Goal: Check status: Check status

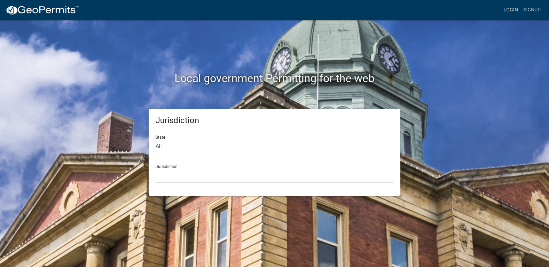
drag, startPoint x: 0, startPoint y: 0, endPoint x: 510, endPoint y: 11, distance: 509.9
click at [510, 11] on link "Login" at bounding box center [511, 9] width 20 height 13
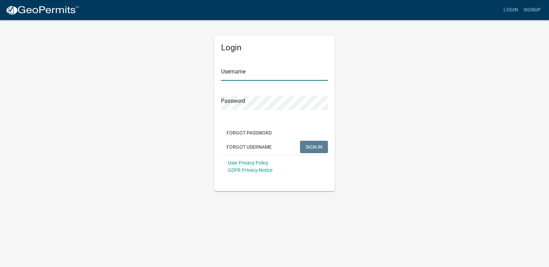
type input "ricktryon"
click at [314, 146] on span "SIGN IN" at bounding box center [314, 147] width 17 height 6
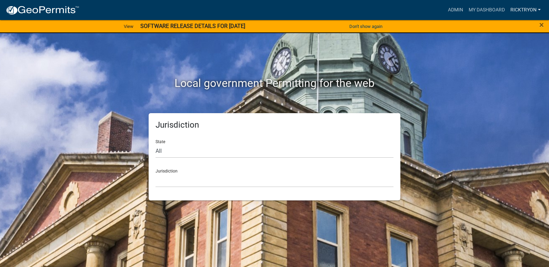
click at [523, 10] on link "ricktryon" at bounding box center [526, 9] width 36 height 13
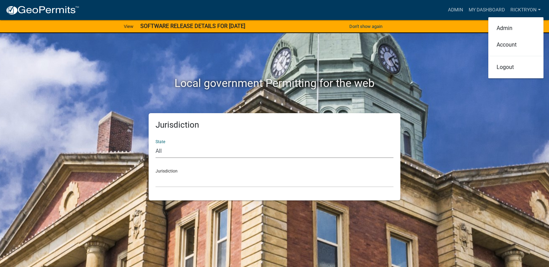
click at [180, 155] on select "All [US_STATE] [US_STATE] [US_STATE] [US_STATE] [US_STATE] [US_STATE] [US_STATE…" at bounding box center [275, 151] width 238 height 14
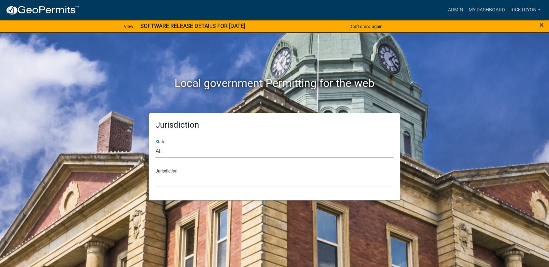
select select "[US_STATE]"
click at [156, 144] on select "All [US_STATE] [US_STATE] [US_STATE] [US_STATE] [US_STATE] [US_STATE] [US_STATE…" at bounding box center [275, 151] width 238 height 14
click at [175, 182] on select "City of [GEOGRAPHIC_DATA], [US_STATE] City of [GEOGRAPHIC_DATA], [US_STATE] Cit…" at bounding box center [275, 180] width 238 height 14
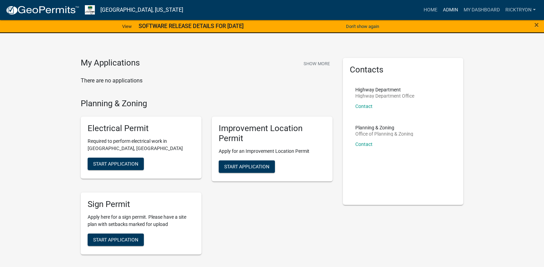
click at [447, 5] on link "Admin" at bounding box center [450, 9] width 21 height 13
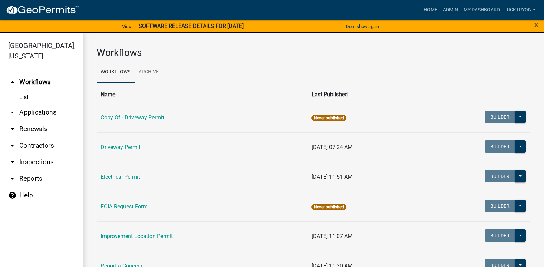
click at [24, 111] on link "arrow_drop_down Applications" at bounding box center [41, 112] width 83 height 17
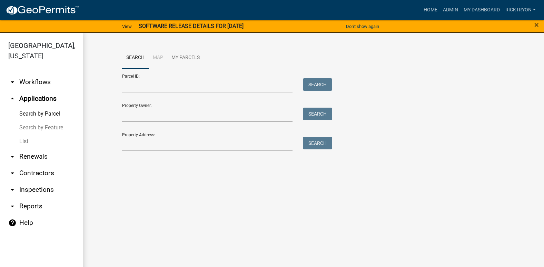
click at [25, 144] on link "List" at bounding box center [41, 142] width 83 height 14
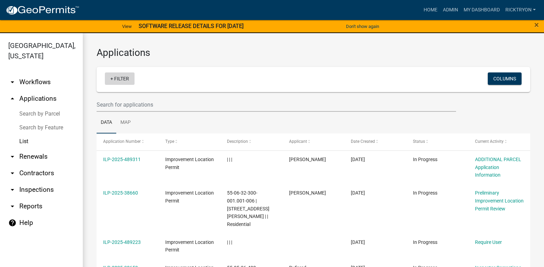
click at [120, 79] on link "+ Filter" at bounding box center [120, 78] width 30 height 12
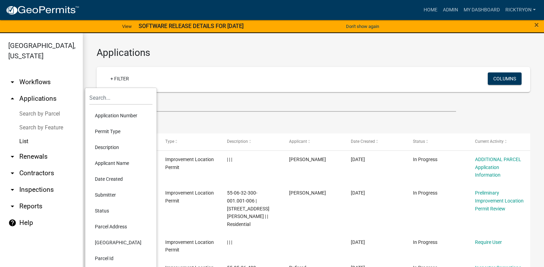
click at [102, 116] on li "Application Number" at bounding box center [120, 116] width 63 height 16
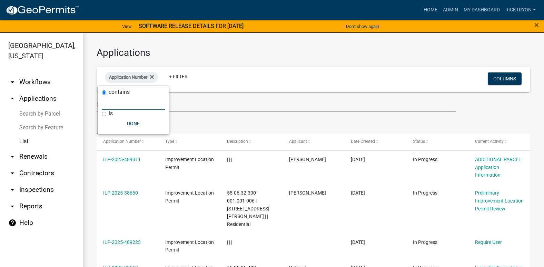
click at [130, 103] on input "text" at bounding box center [133, 103] width 63 height 14
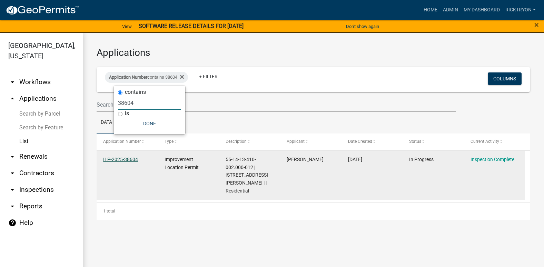
type input "38604"
click at [120, 157] on link "ILP-2025-38604" at bounding box center [120, 160] width 35 height 6
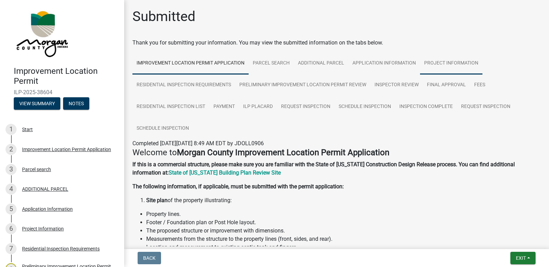
click at [430, 60] on link "Project Information" at bounding box center [451, 63] width 62 height 22
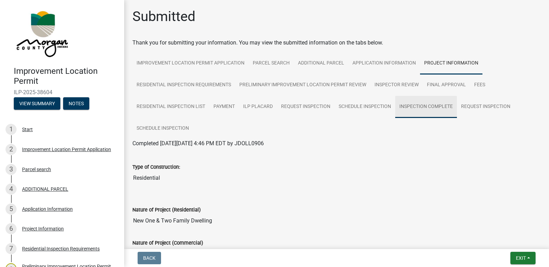
click at [422, 105] on link "Inspection Complete" at bounding box center [426, 107] width 62 height 22
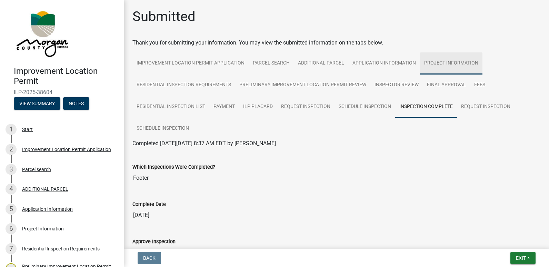
click at [438, 62] on link "Project Information" at bounding box center [451, 63] width 62 height 22
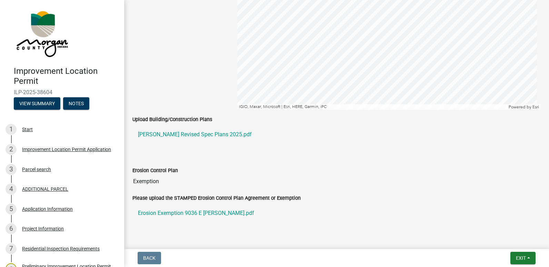
scroll to position [1421, 0]
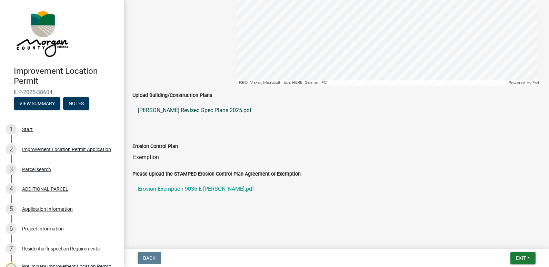
click at [173, 111] on link "[PERSON_NAME] Revised Spec Plans 2025.pdf" at bounding box center [336, 110] width 408 height 17
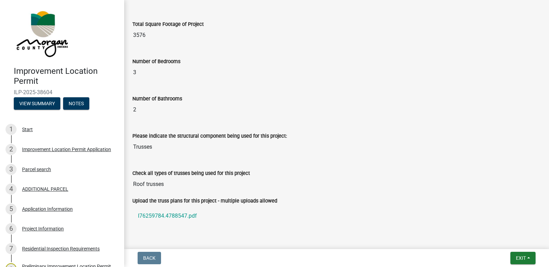
scroll to position [593, 0]
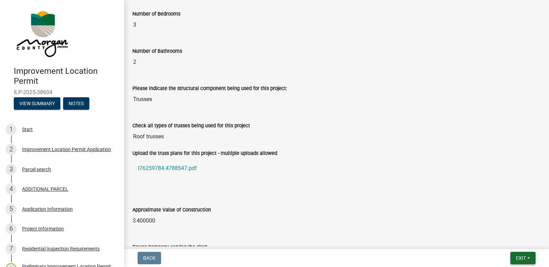
click at [521, 258] on span "Exit" at bounding box center [521, 258] width 10 height 6
click at [522, 254] on button "Exit" at bounding box center [522, 258] width 25 height 12
click at [516, 237] on button "Save & Exit" at bounding box center [507, 240] width 55 height 17
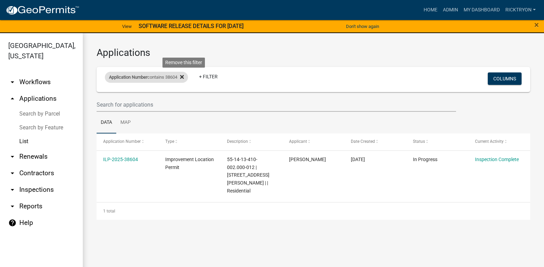
click at [184, 76] on icon at bounding box center [182, 77] width 4 height 4
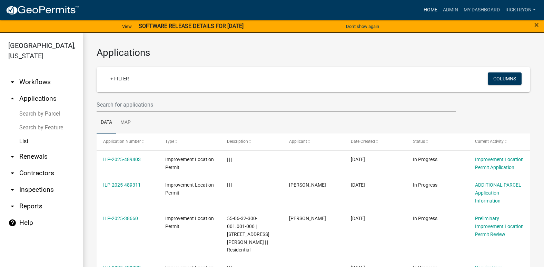
click at [427, 11] on link "Home" at bounding box center [430, 9] width 19 height 13
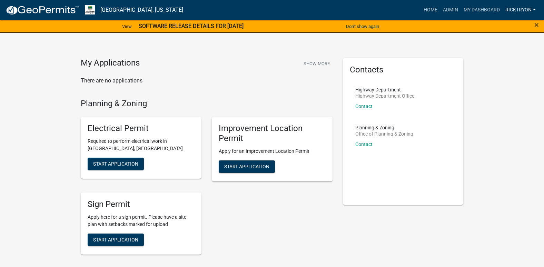
click at [520, 12] on link "ricktryon" at bounding box center [521, 9] width 36 height 13
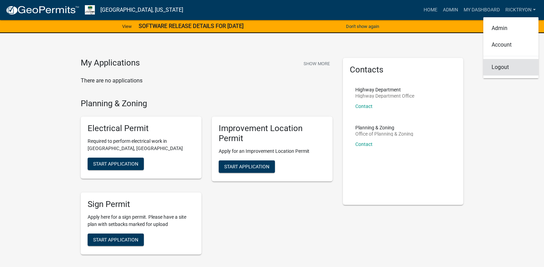
click at [501, 66] on link "Logout" at bounding box center [510, 67] width 55 height 17
